Goal: Find specific page/section: Find specific page/section

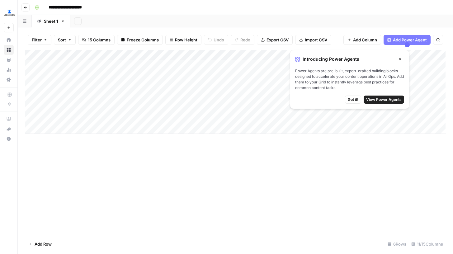
click at [249, 161] on div "Add Column" at bounding box center [235, 142] width 420 height 184
click at [353, 100] on span "Got it!" at bounding box center [353, 100] width 11 height 6
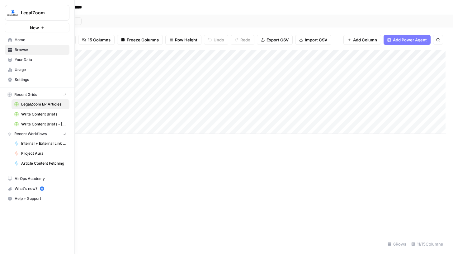
click at [7, 40] on link "Home" at bounding box center [37, 40] width 64 height 10
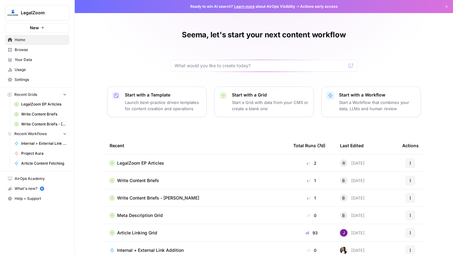
click at [44, 104] on span "LegalZoom EP Articles" at bounding box center [43, 104] width 45 height 6
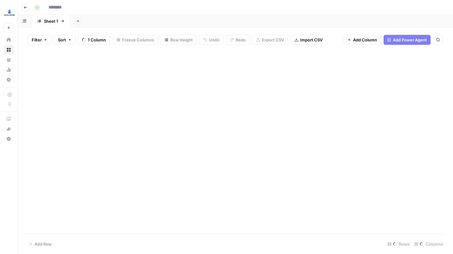
type input "**********"
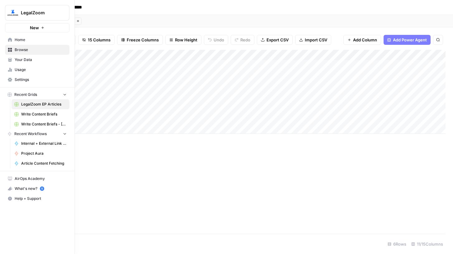
click at [9, 40] on icon at bounding box center [10, 40] width 4 height 4
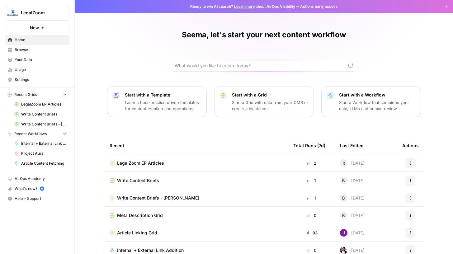
scroll to position [32, 0]
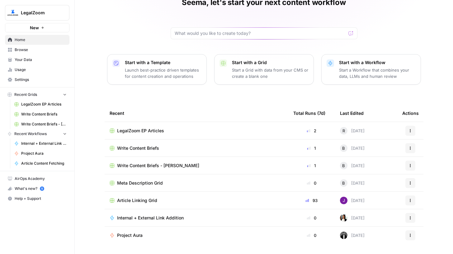
click at [142, 131] on span "LegalZoom EP Articles" at bounding box center [140, 131] width 47 height 6
